Goal: Task Accomplishment & Management: Use online tool/utility

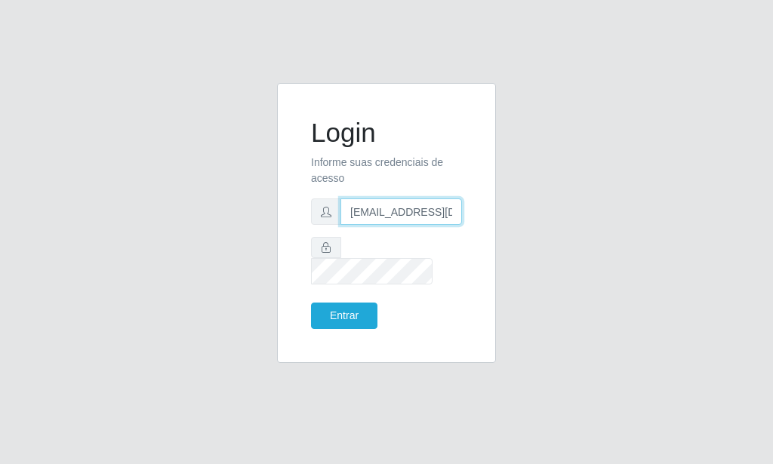
click at [350, 225] on input "[EMAIL_ADDRESS][DOMAIN_NAME]" at bounding box center [402, 212] width 122 height 26
type input "[EMAIL_ADDRESS][DOMAIN_NAME]"
click at [350, 309] on button "Entrar" at bounding box center [344, 316] width 66 height 26
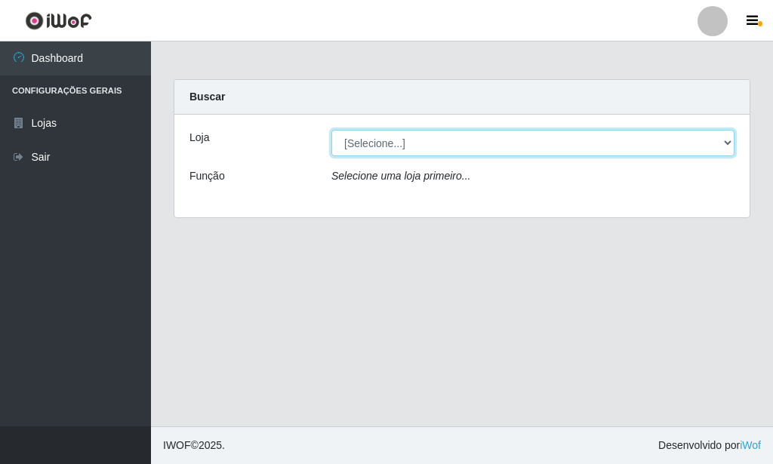
click at [331, 130] on select "[Selecione...] Rede Potiguar 6 - Extremoz" at bounding box center [532, 143] width 403 height 26
select select "80"
click option "Rede Potiguar 6 - Extremoz" at bounding box center [0, 0] width 0 height 0
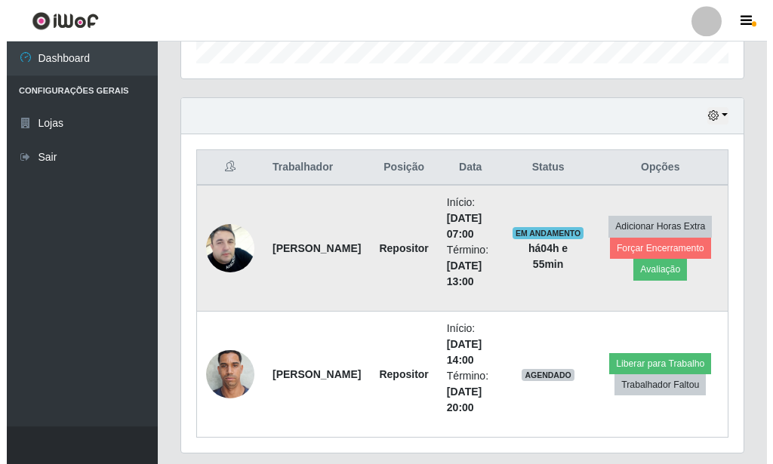
scroll to position [445, 0]
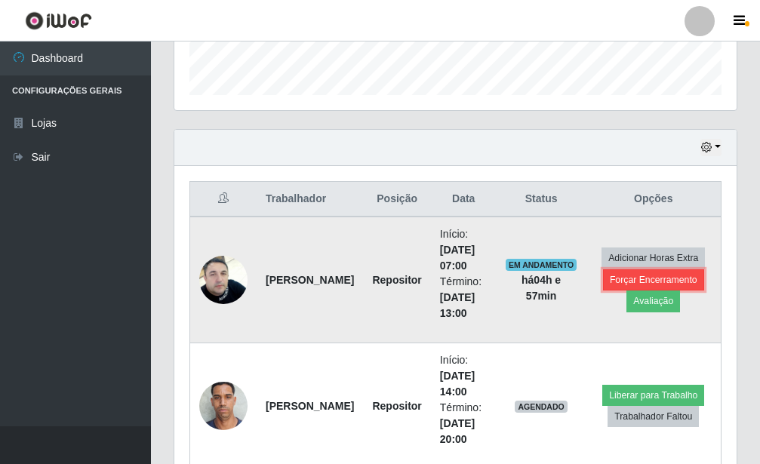
click at [658, 273] on button "Forçar Encerramento" at bounding box center [653, 280] width 101 height 21
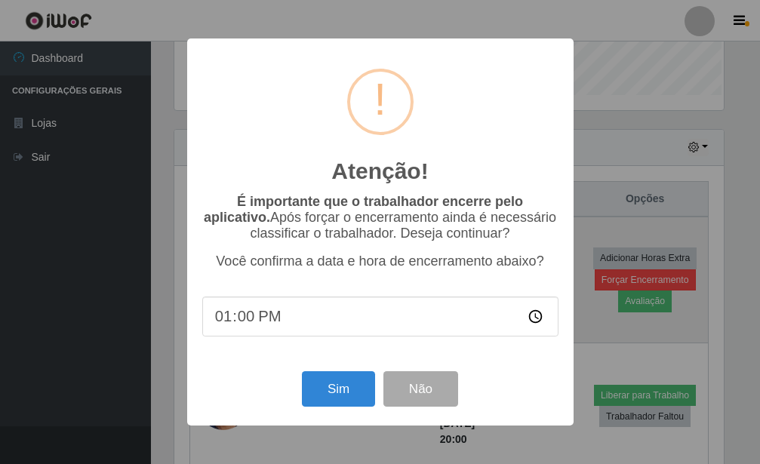
scroll to position [754705, 754456]
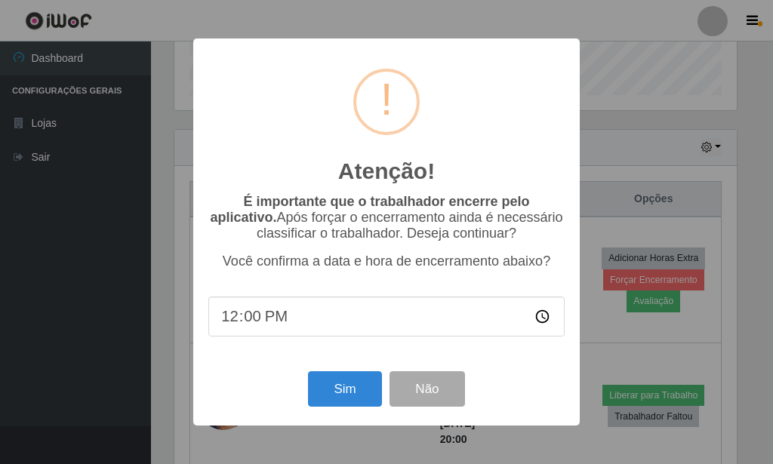
click at [231, 318] on input "12:00" at bounding box center [386, 317] width 356 height 40
type input "11:58"
click at [335, 389] on button "Sim" at bounding box center [344, 388] width 73 height 35
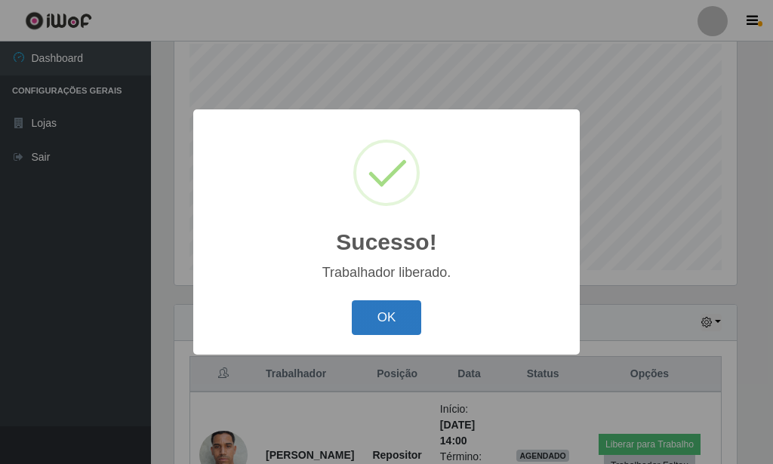
click at [404, 322] on button "OK" at bounding box center [387, 317] width 70 height 35
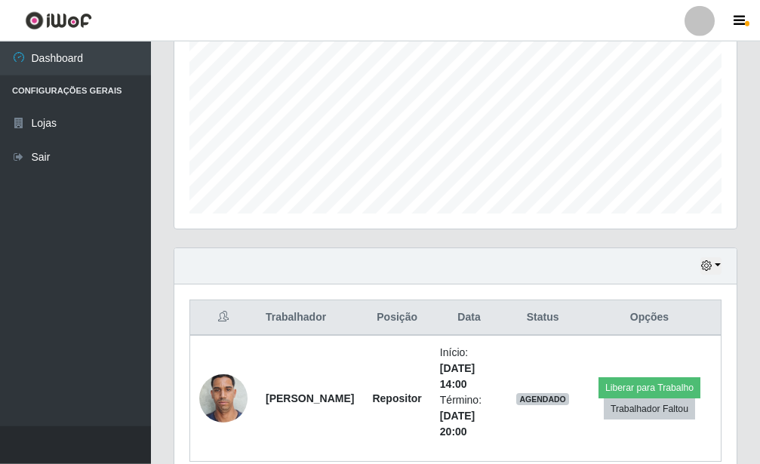
scroll to position [347, 0]
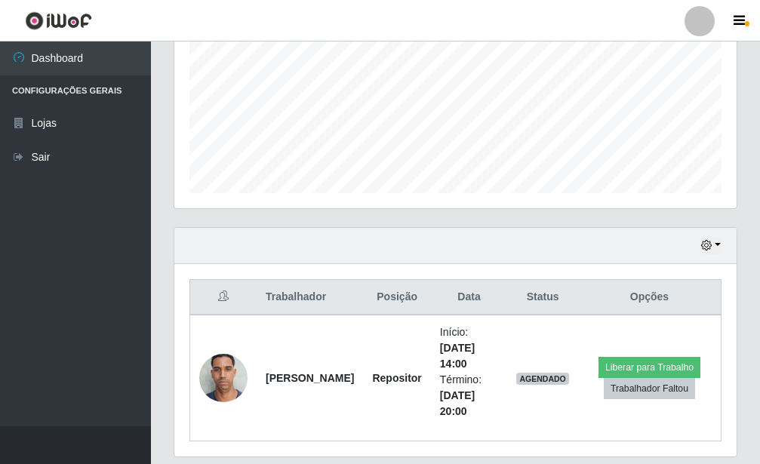
click at [722, 248] on div "Hoje 1 dia 3 dias 1 Semana Não encerrados" at bounding box center [455, 246] width 562 height 36
click at [718, 247] on button "button" at bounding box center [711, 245] width 21 height 17
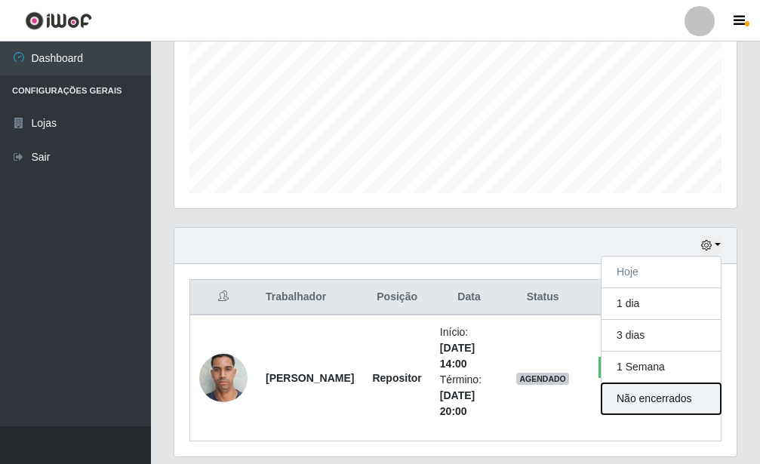
click at [672, 402] on button "Não encerrados" at bounding box center [661, 399] width 119 height 31
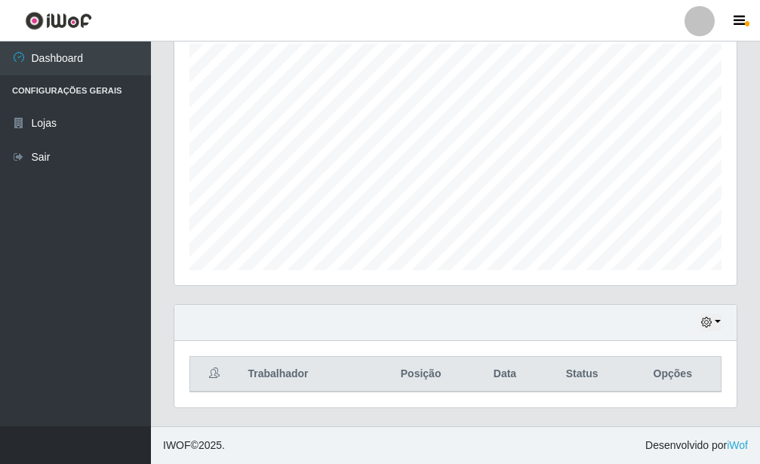
scroll to position [270, 0]
click at [704, 325] on icon "button" at bounding box center [706, 322] width 11 height 11
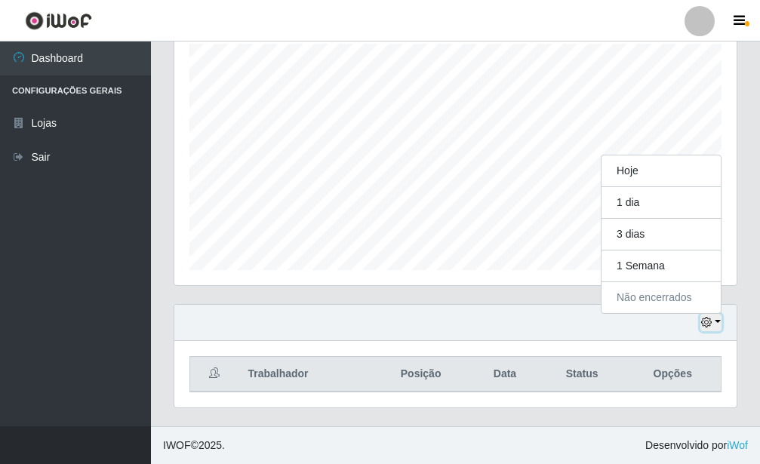
scroll to position [313, 562]
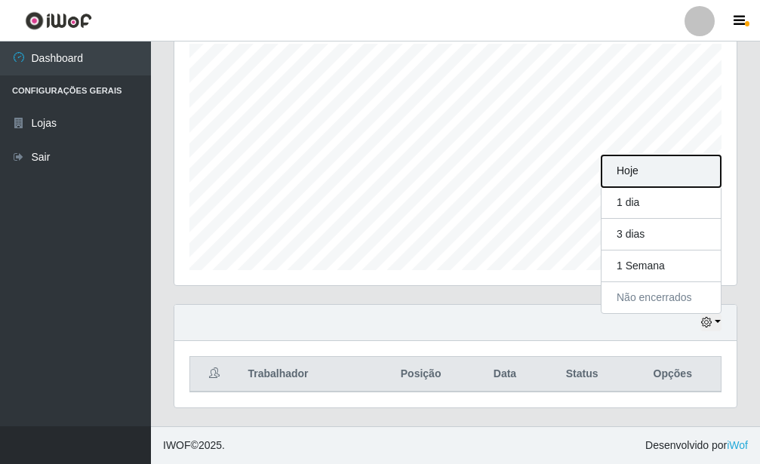
click at [670, 176] on button "Hoje" at bounding box center [661, 172] width 119 height 32
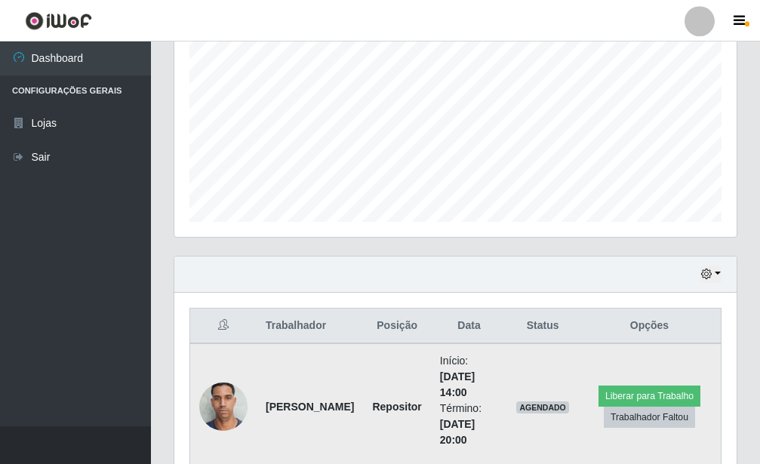
scroll to position [396, 0]
